Goal: Information Seeking & Learning: Learn about a topic

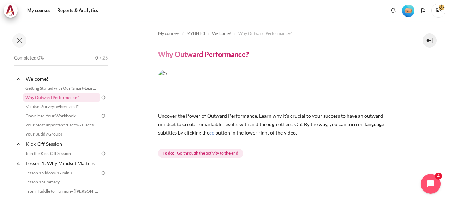
scroll to position [159, 0]
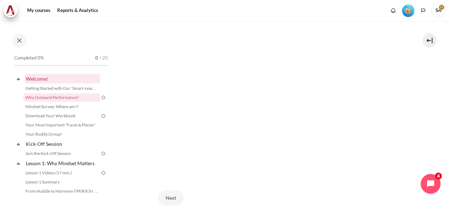
click at [37, 79] on link "Welcome!" at bounding box center [62, 79] width 75 height 10
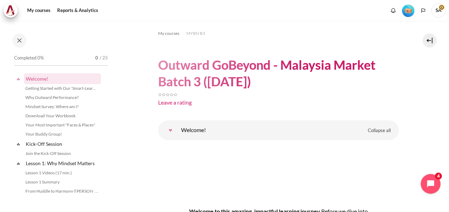
scroll to position [78, 0]
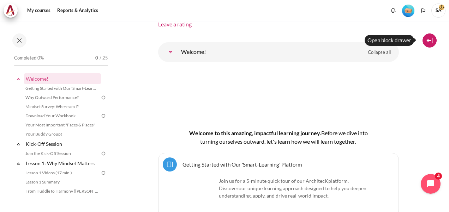
click at [434, 40] on button at bounding box center [429, 41] width 14 height 14
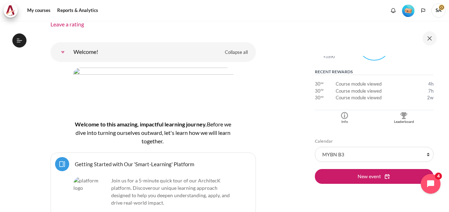
scroll to position [182, 0]
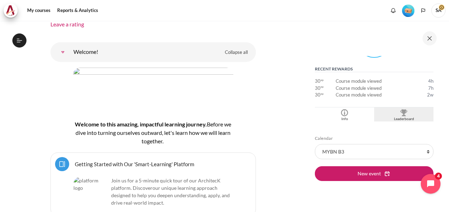
click at [399, 116] on div "Leaderboard" at bounding box center [404, 119] width 56 height 6
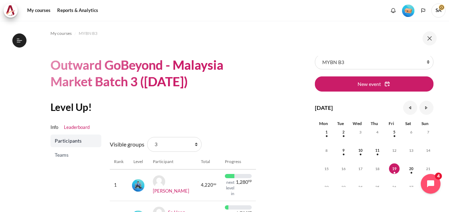
scroll to position [10, 0]
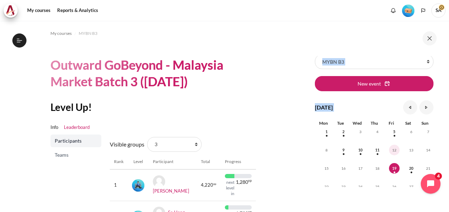
drag, startPoint x: 437, startPoint y: 78, endPoint x: 386, endPoint y: 152, distance: 89.5
click at [386, 152] on div "Skip Calendar Calendar List of courses All courses MYBN B3 New event September …" at bounding box center [375, 116] width 148 height 191
click at [298, 167] on div "My courses MYBN B3 Outward GoBeyond - Malaysia Market Batch 3 (Sep 2025) Level …" at bounding box center [224, 117] width 449 height 192
click at [283, 178] on section "My courses MYBN B3 Outward GoBeyond - Malaysia Market Batch 3 (Sep 2025) Level …" at bounding box center [152, 152] width 295 height 263
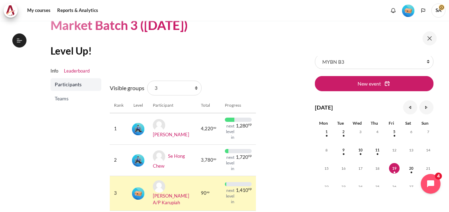
scroll to position [71, 0]
